Goal: Browse casually: Explore the website without a specific task or goal

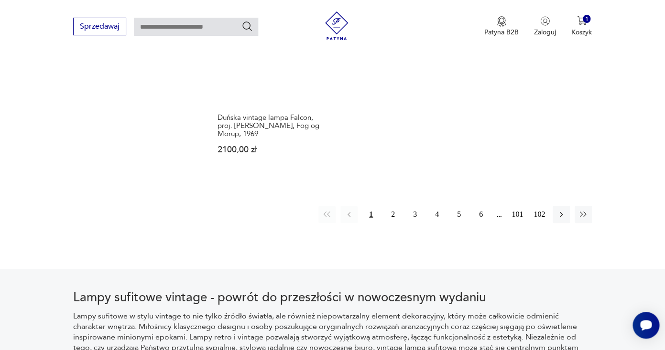
scroll to position [1403, 0]
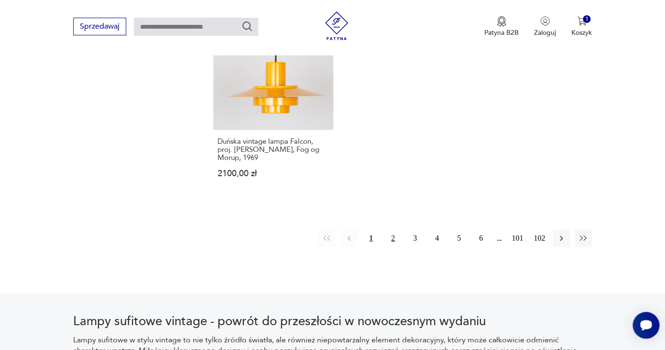
click at [394, 230] on button "2" at bounding box center [392, 238] width 17 height 17
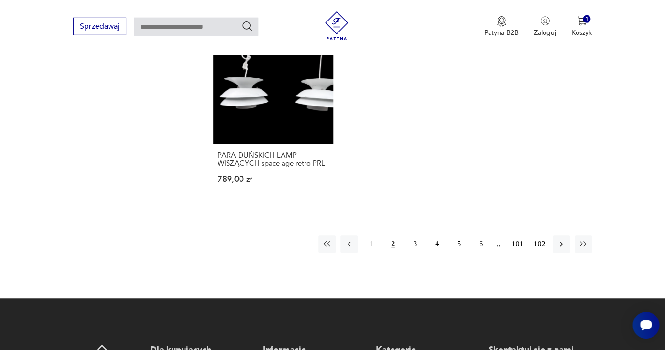
scroll to position [1392, 0]
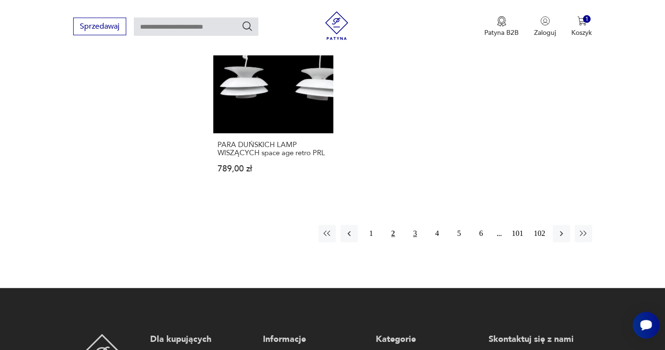
click at [413, 225] on button "3" at bounding box center [414, 233] width 17 height 17
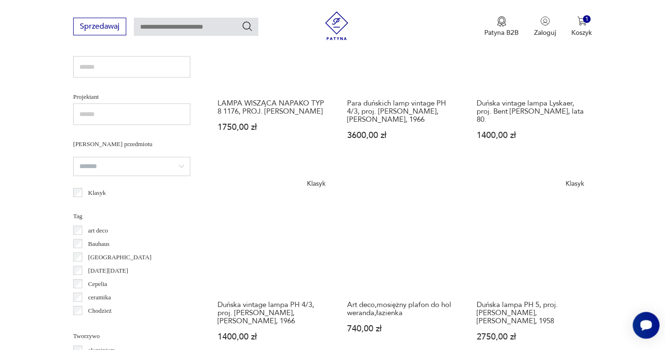
scroll to position [662, 0]
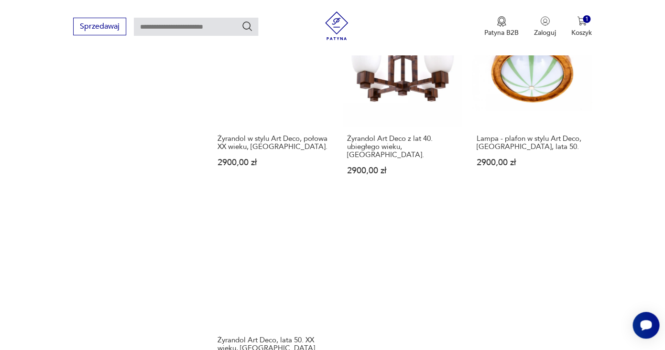
scroll to position [1305, 0]
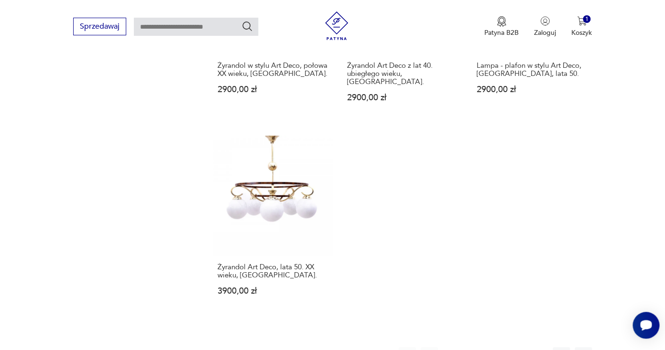
click at [473, 347] on button "2" at bounding box center [473, 355] width 17 height 17
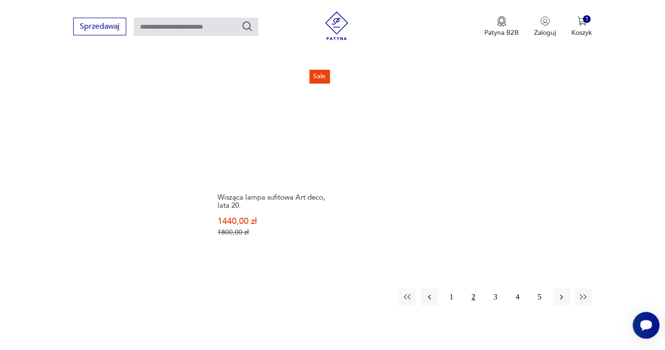
scroll to position [1362, 0]
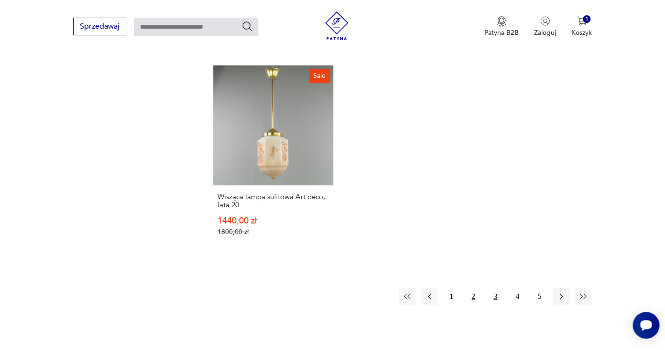
click at [495, 288] on button "3" at bounding box center [495, 296] width 17 height 17
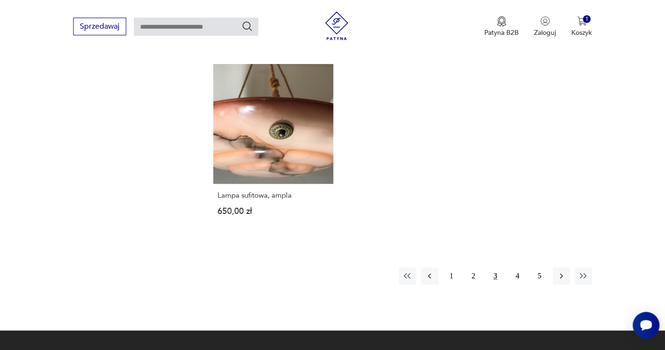
scroll to position [1361, 0]
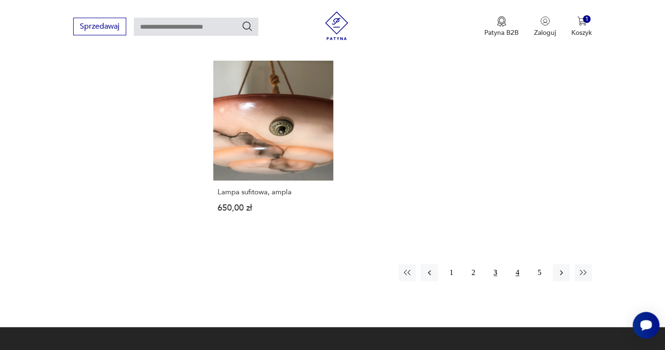
click at [516, 264] on button "4" at bounding box center [516, 272] width 17 height 17
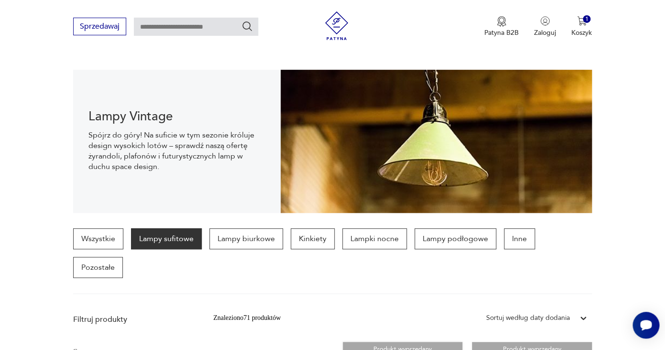
scroll to position [87, 0]
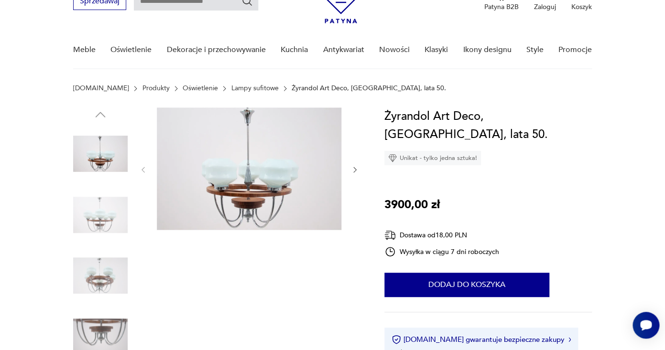
scroll to position [55, 0]
